Goal: Find specific page/section: Find specific page/section

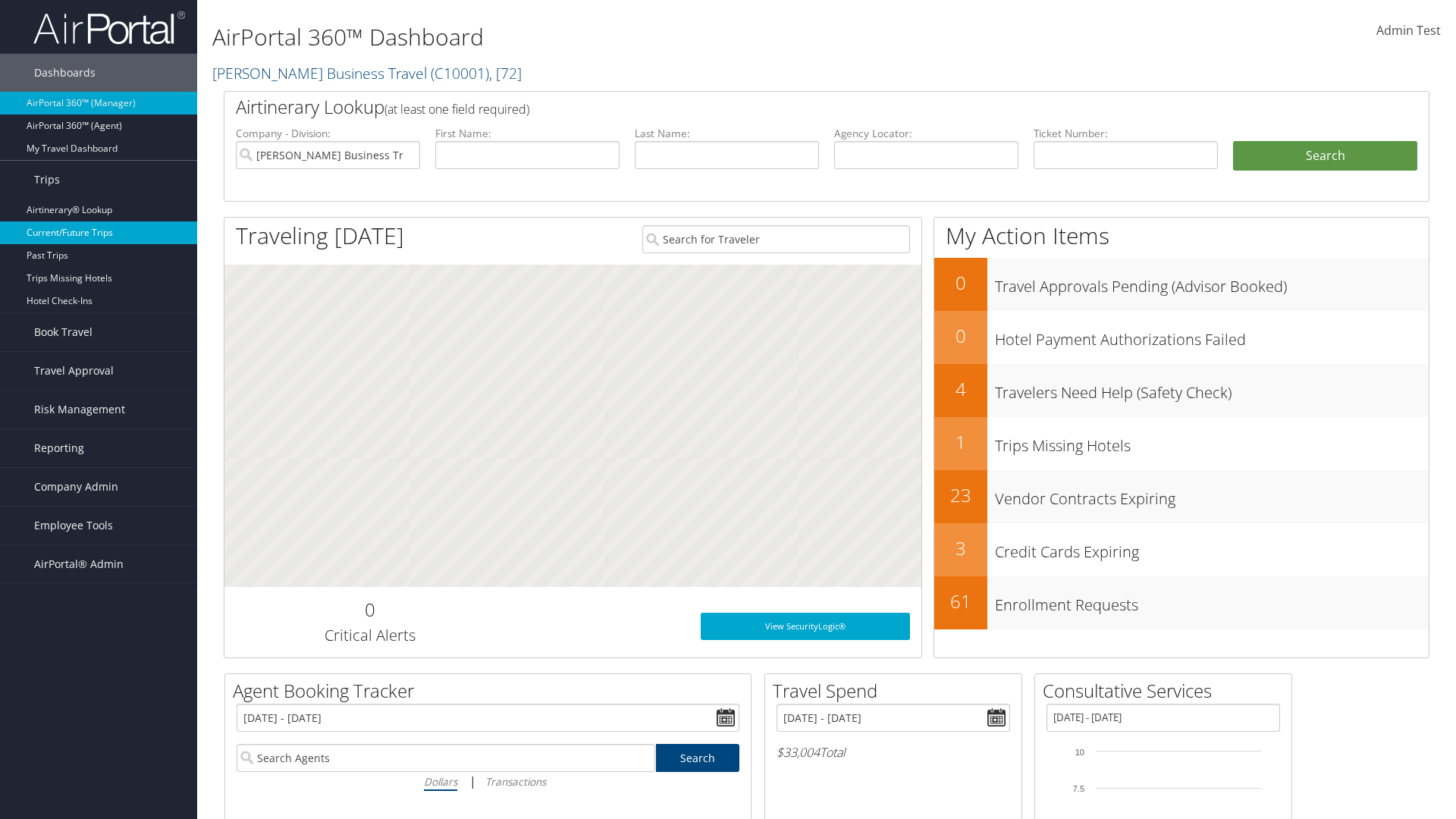
click at [98, 233] on link "Current/Future Trips" at bounding box center [98, 233] width 197 height 23
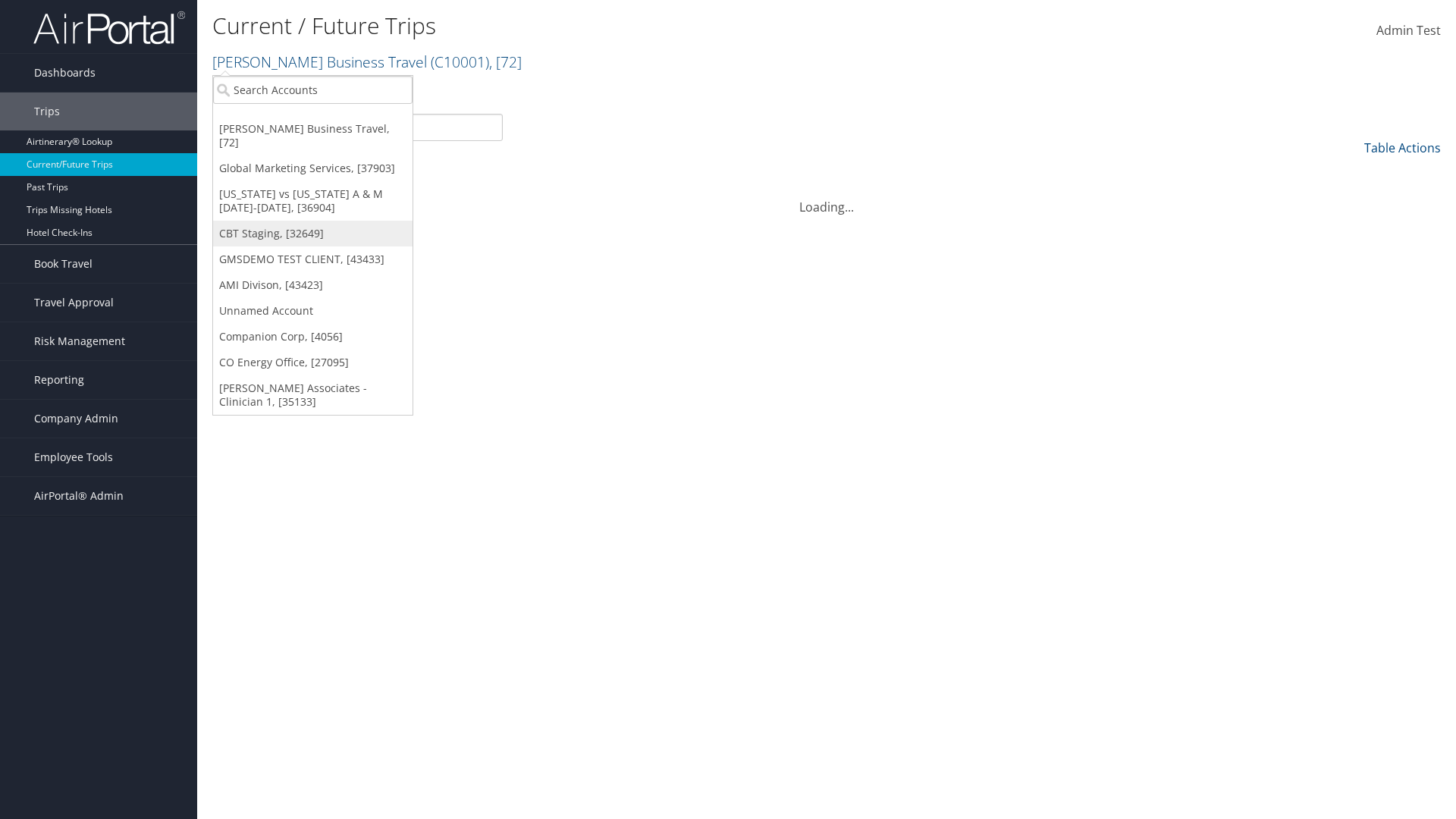
click at [313, 220] on link "CBT Staging, [32649]" at bounding box center [313, 233] width 199 height 26
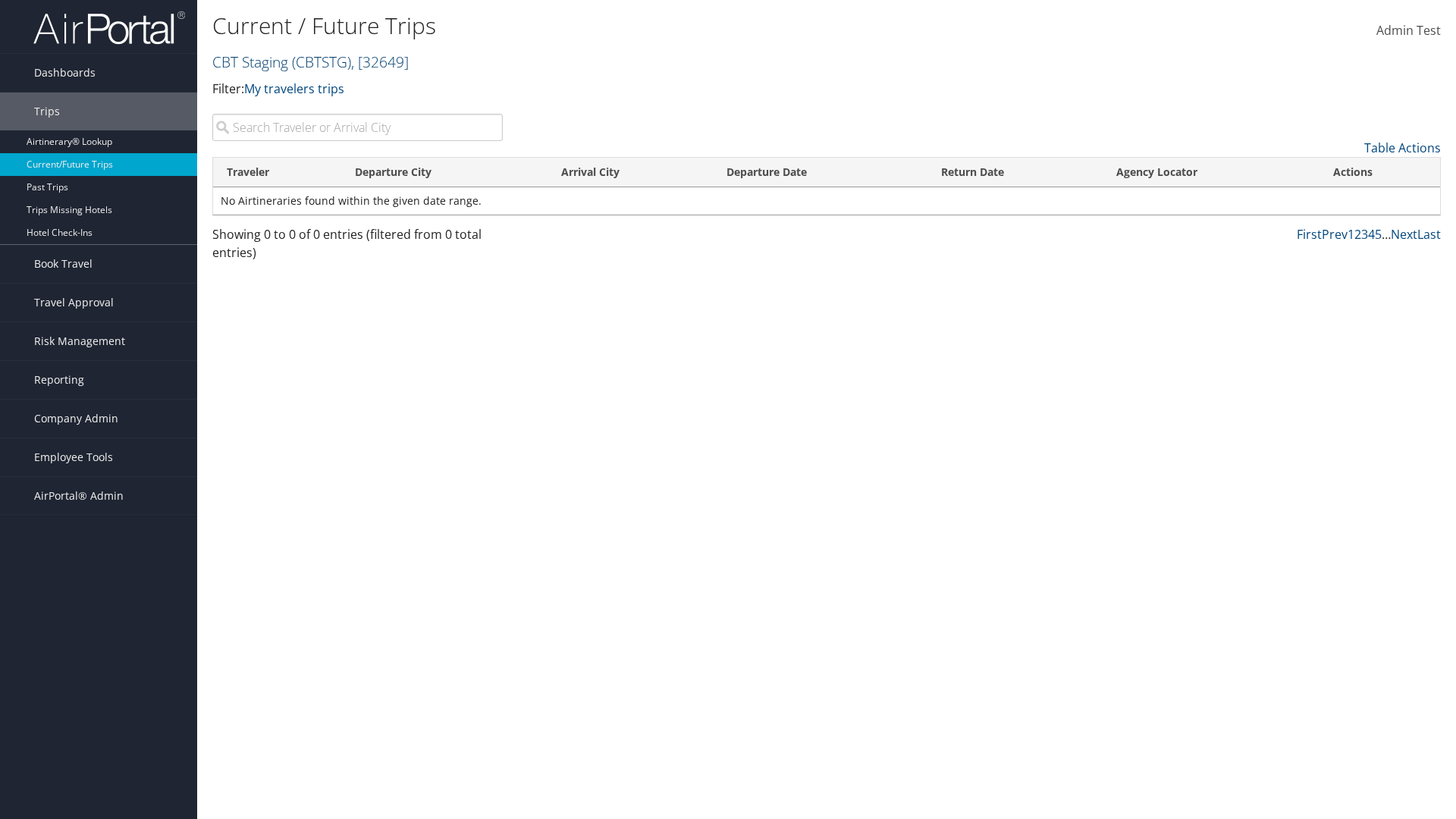
click at [251, 61] on link "CBT Staging ( CBTSTG ) , [ 32649 ]" at bounding box center [311, 61] width 197 height 20
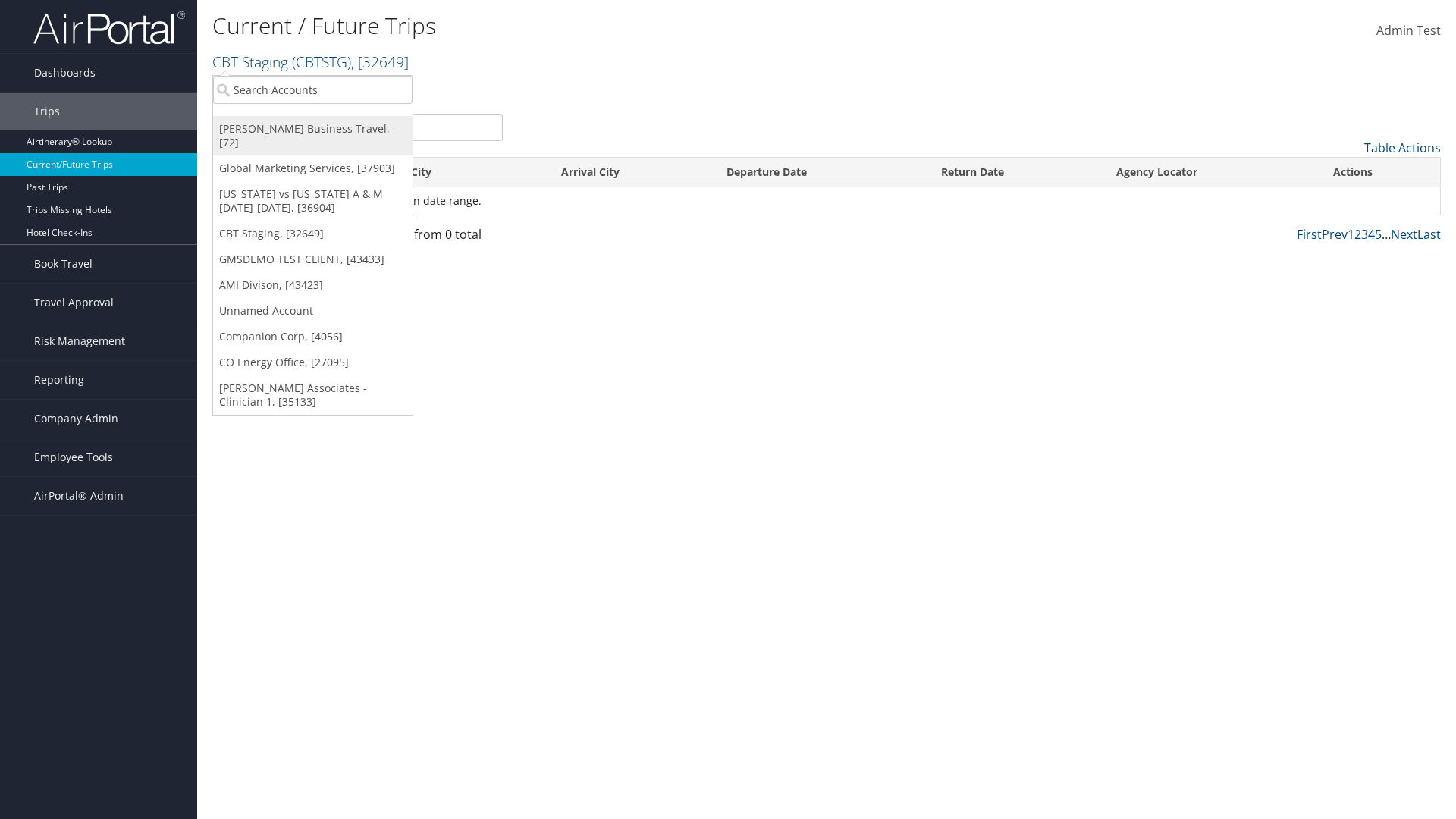
click at [313, 129] on link "[PERSON_NAME] Business Travel, [72]" at bounding box center [313, 135] width 199 height 40
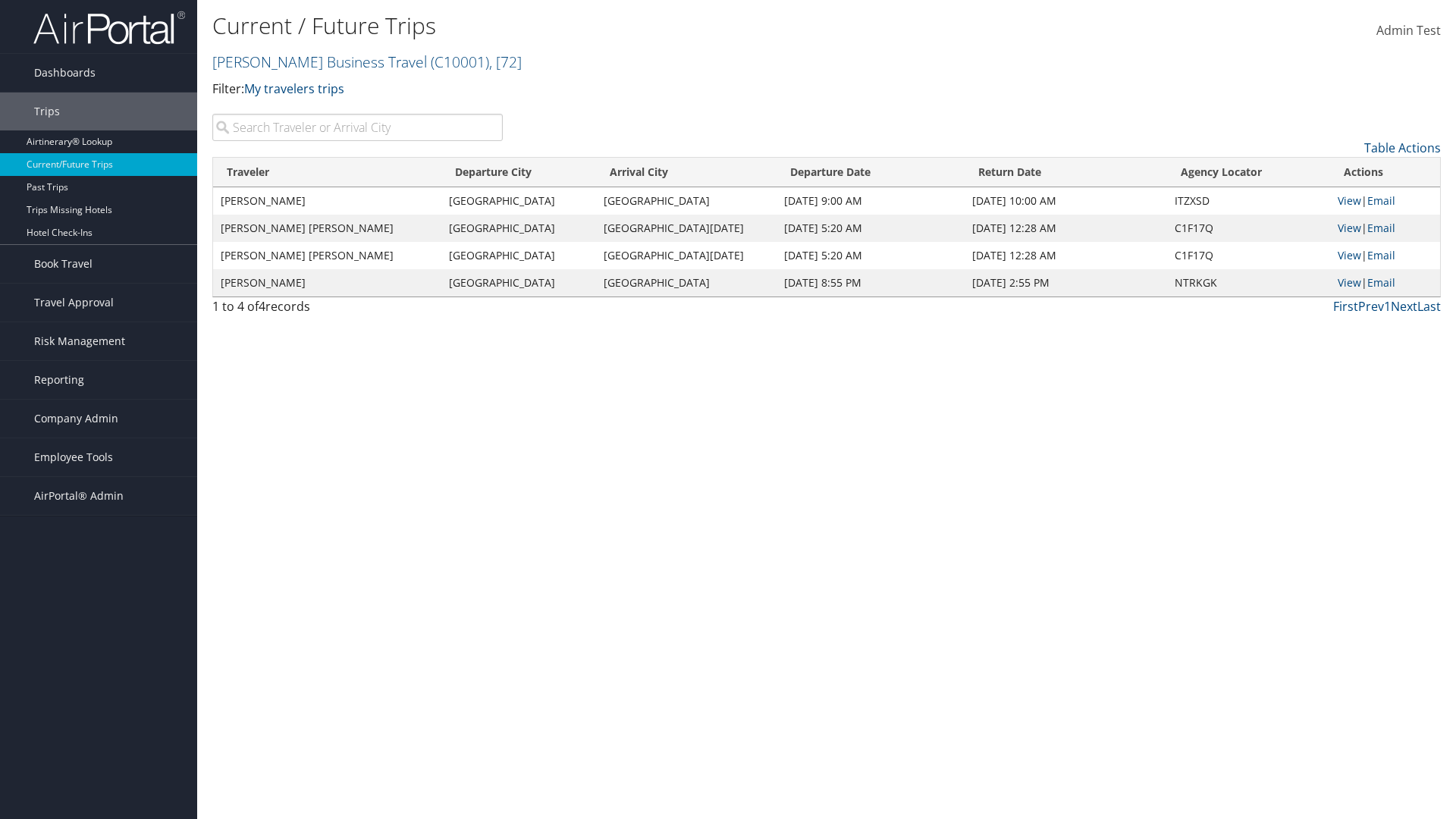
click at [313, 61] on link "Christopherson Business Travel ( C10001 ) , [ 72 ]" at bounding box center [367, 61] width 309 height 20
click at [0, 0] on link "CBT Staging, [32649]" at bounding box center [0, 0] width 0 height 0
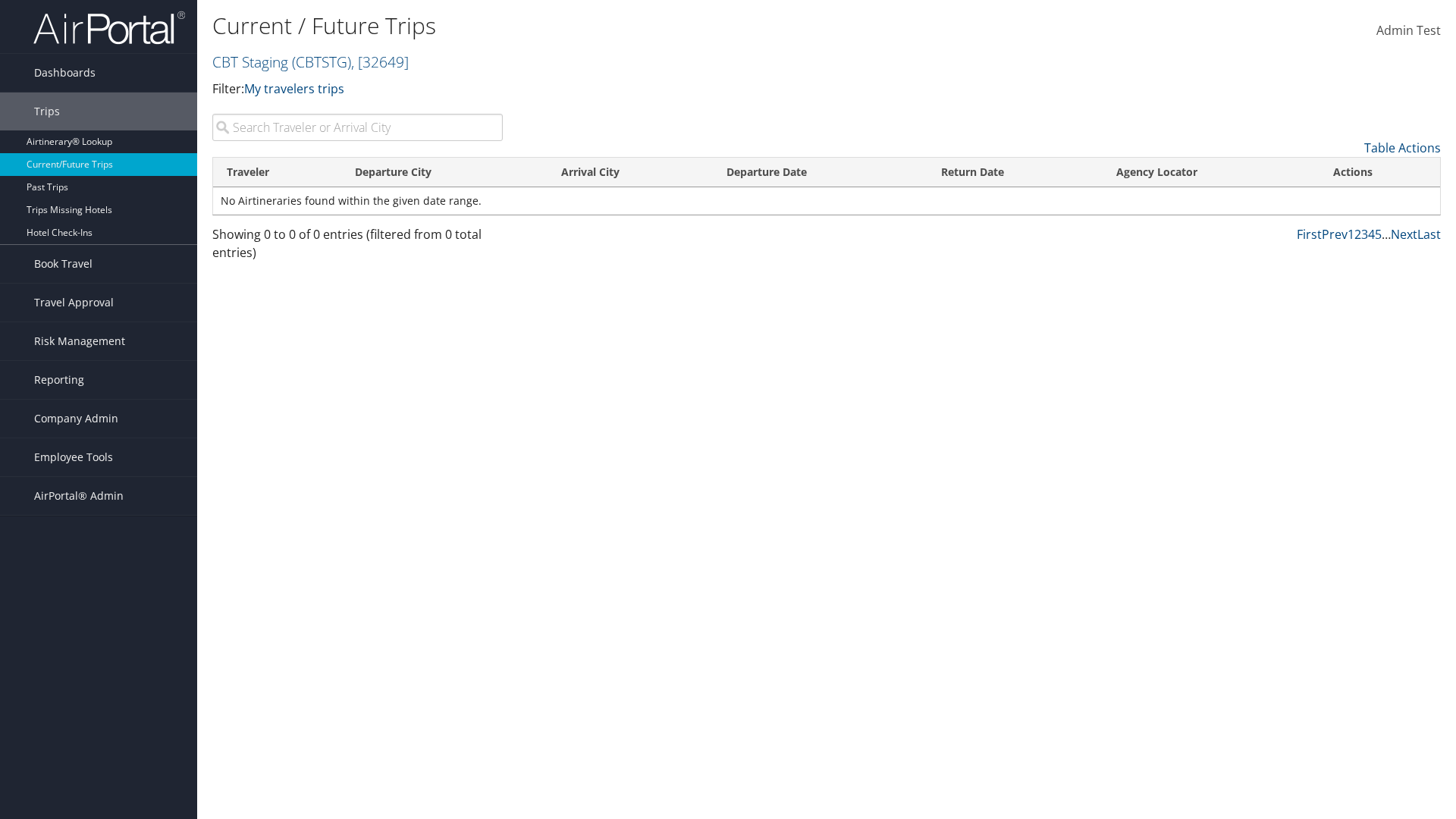
click at [277, 172] on th "Traveler" at bounding box center [277, 172] width 128 height 29
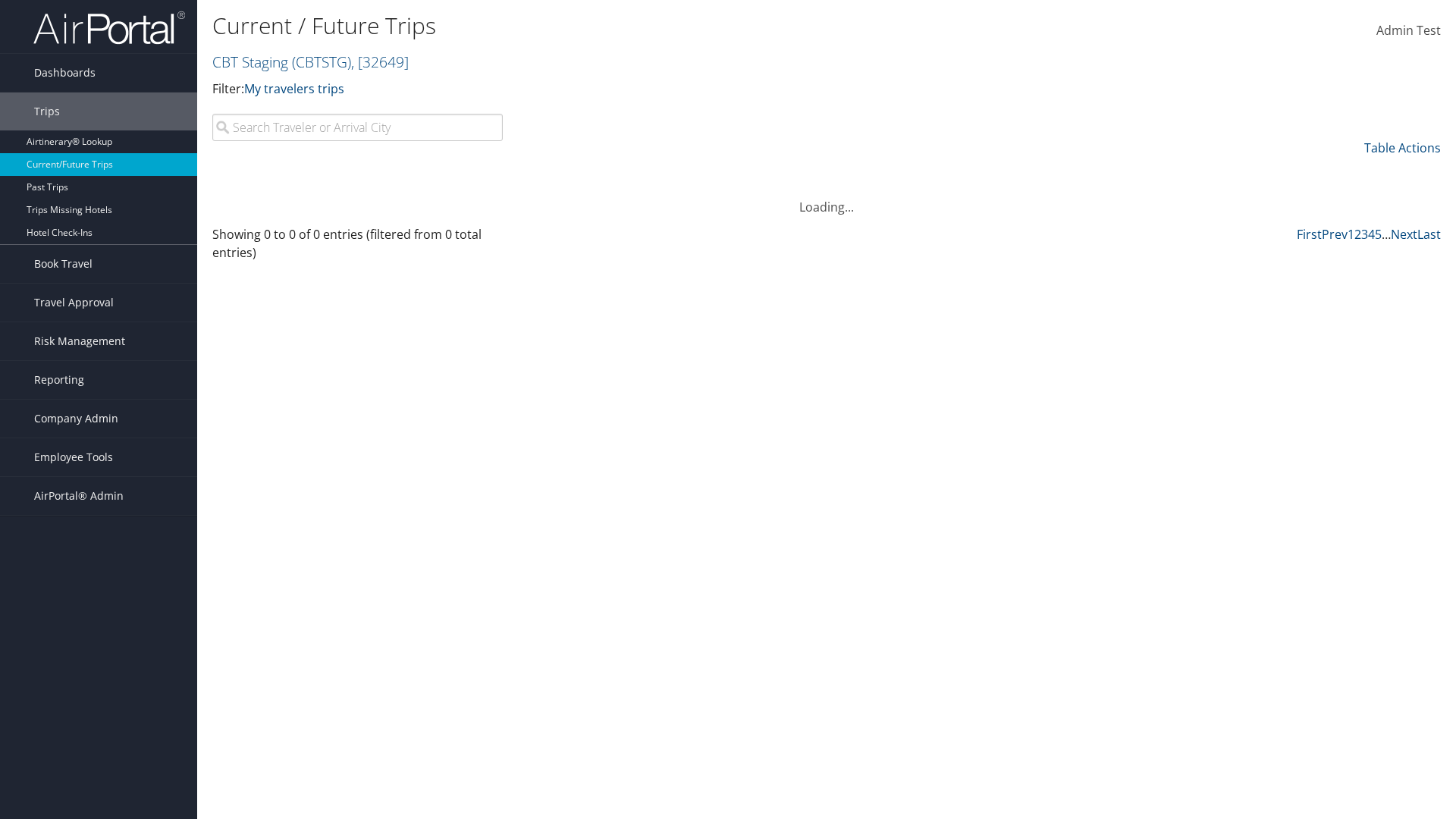
click at [277, 172] on th "Traveler" at bounding box center [277, 172] width 128 height 29
click at [445, 172] on th "Departure City" at bounding box center [445, 172] width 207 height 29
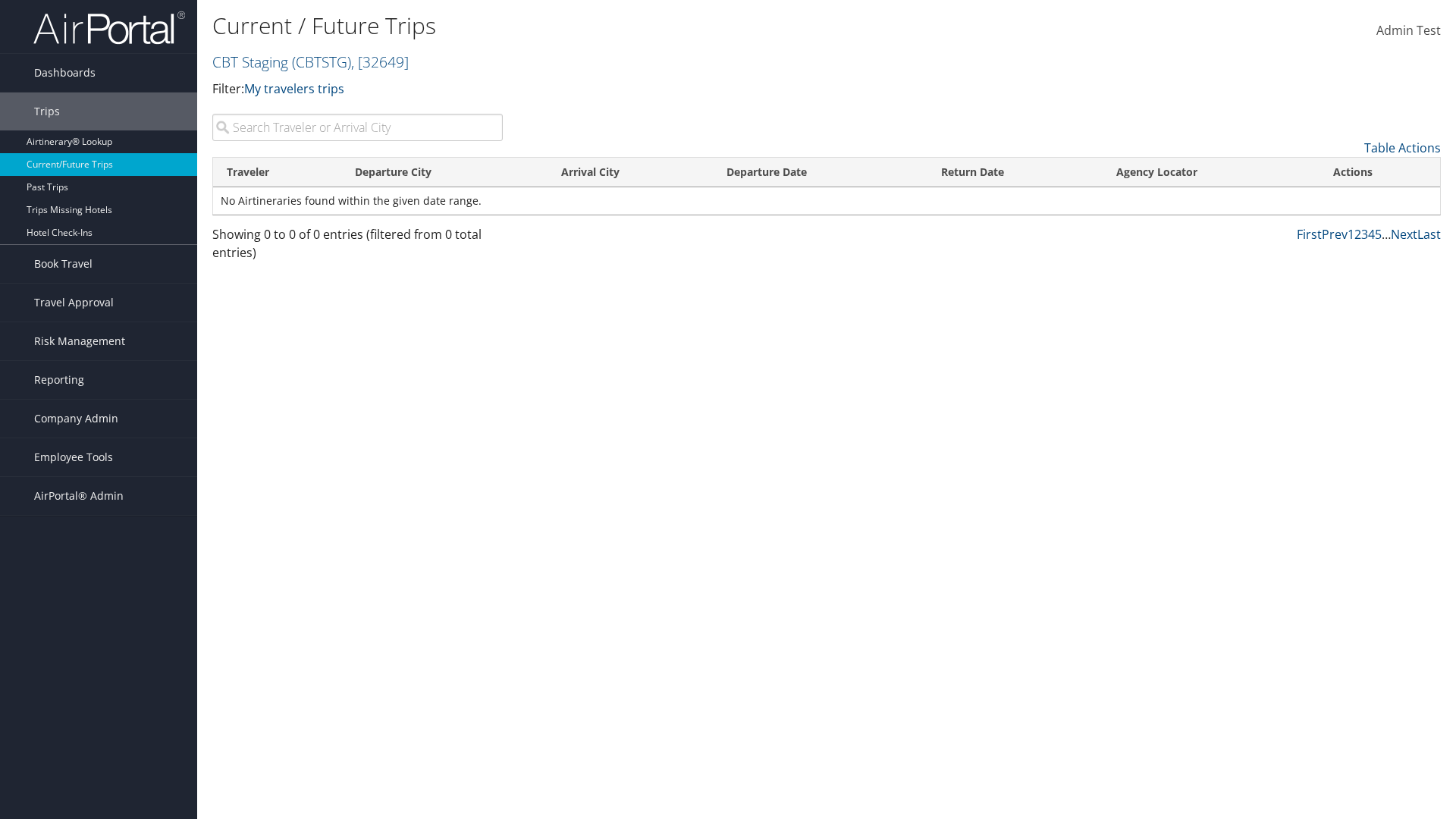
click at [445, 172] on th "Departure City" at bounding box center [445, 172] width 207 height 29
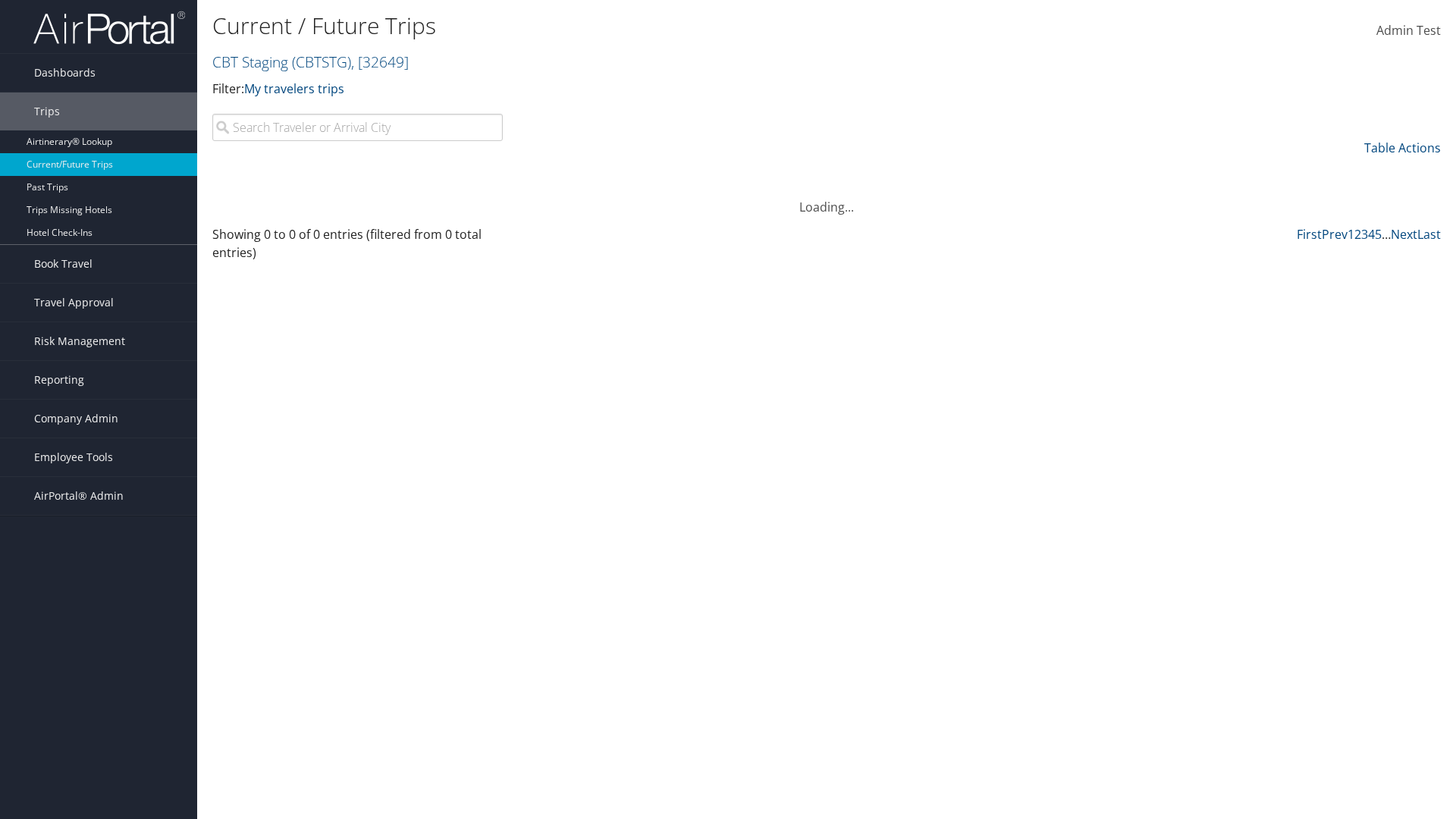
click at [630, 172] on th "Arrival City" at bounding box center [630, 172] width 165 height 29
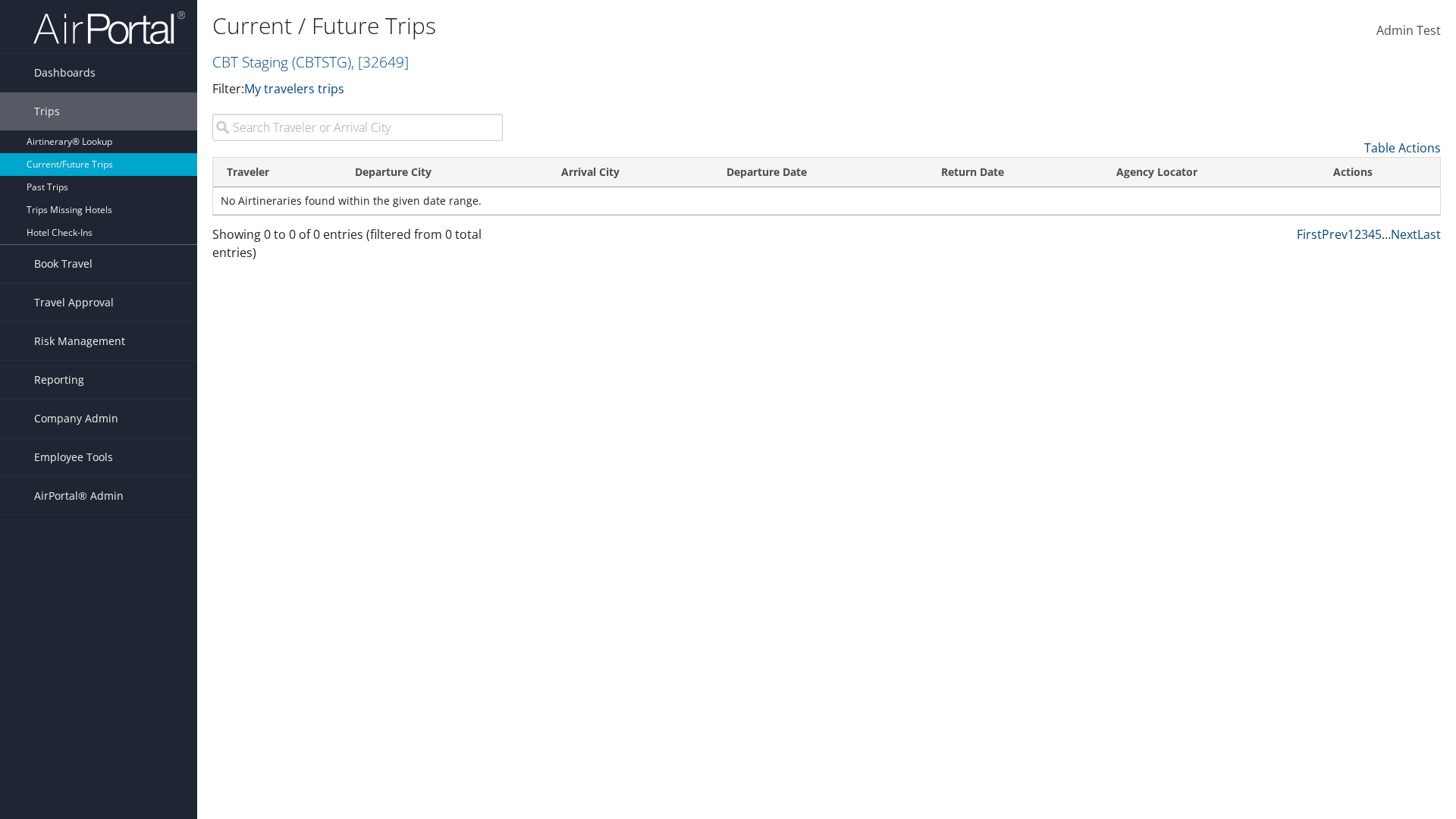
click at [630, 172] on th "Arrival City" at bounding box center [630, 172] width 165 height 29
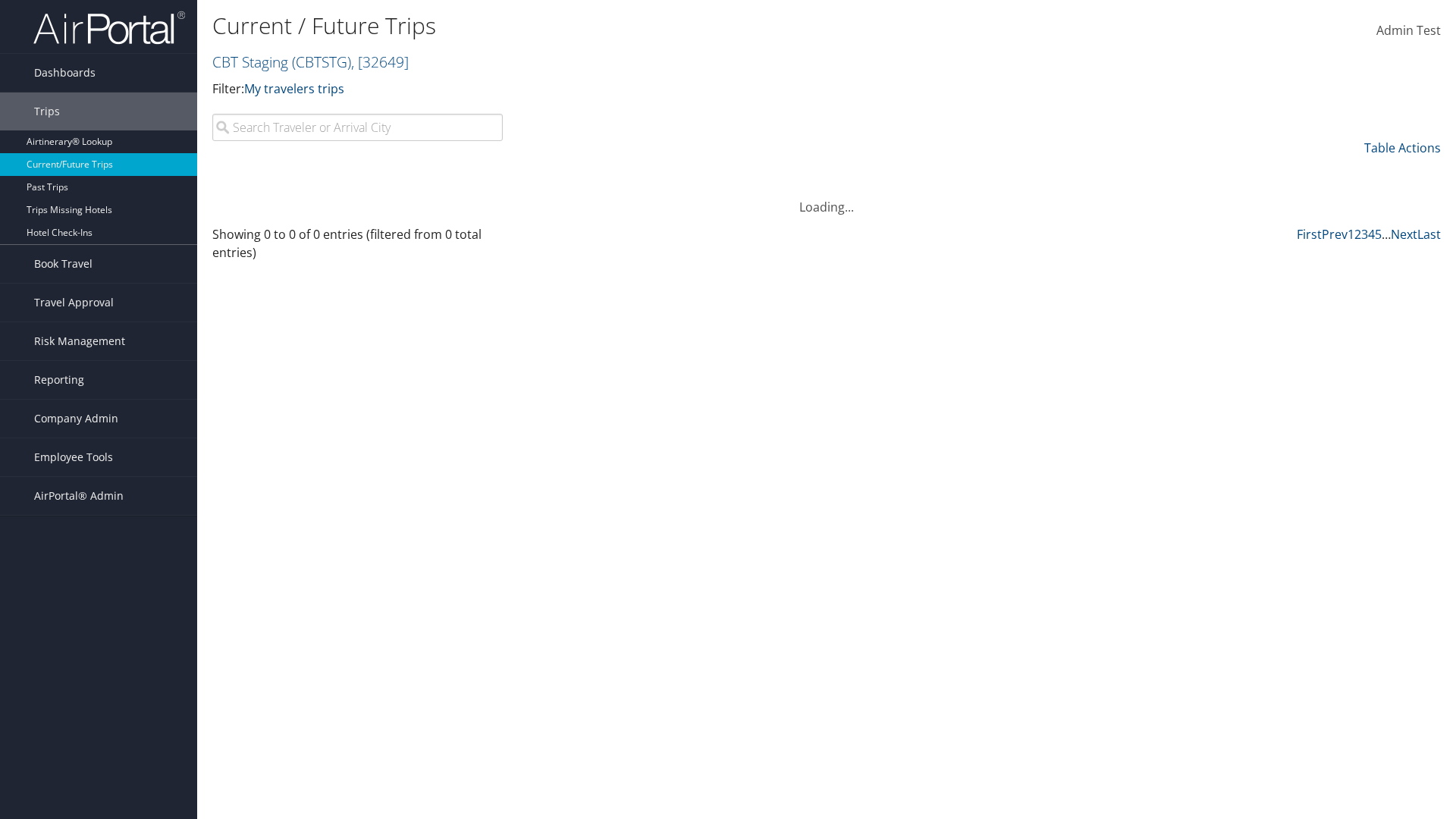
click at [820, 172] on th "Departure Date" at bounding box center [820, 172] width 214 height 29
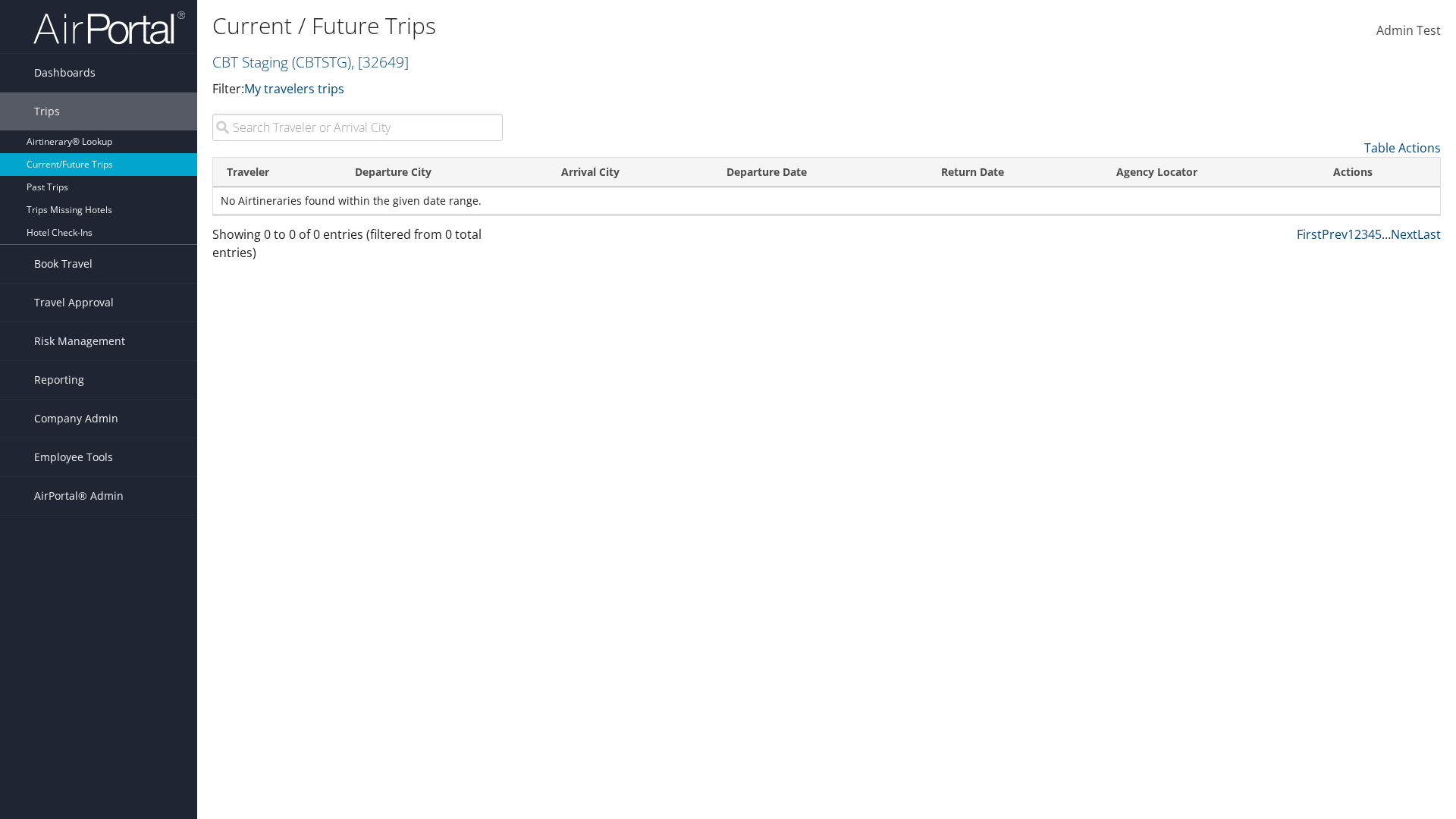
click at [820, 172] on th "Departure Date" at bounding box center [820, 172] width 214 height 29
click at [1015, 172] on th "Return Date" at bounding box center [1015, 172] width 175 height 29
click at [1210, 172] on th "Agency Locator" at bounding box center [1211, 172] width 217 height 29
